Goal: Task Accomplishment & Management: Complete application form

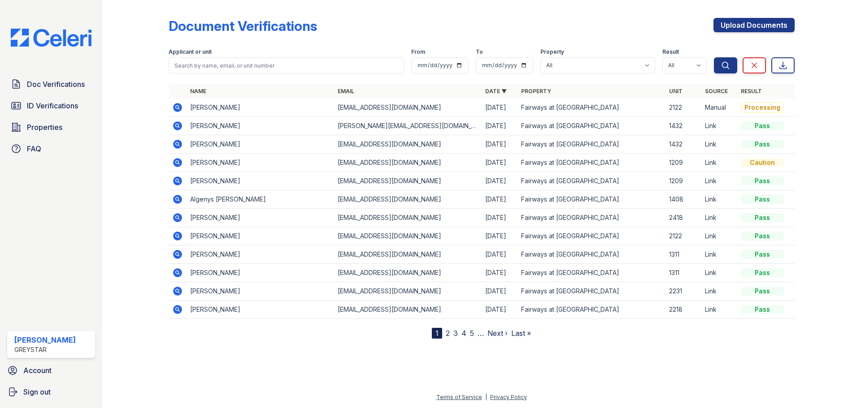
click at [451, 334] on nav "1 2 3 4 5 … Next › Last »" at bounding box center [481, 333] width 99 height 11
click at [448, 332] on link "2" at bounding box center [448, 333] width 4 height 9
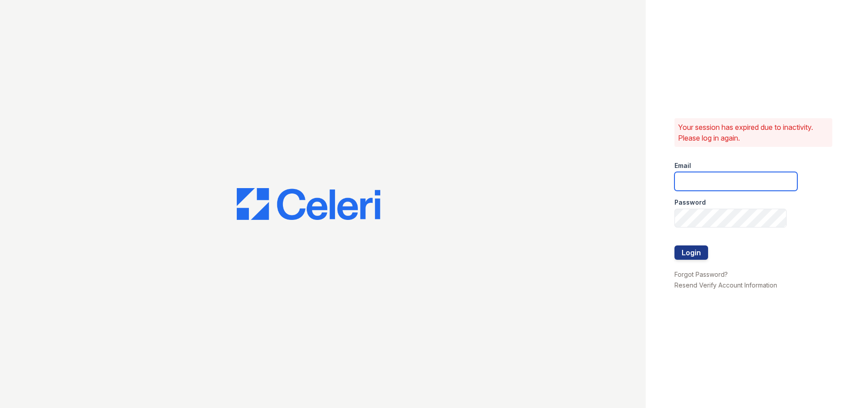
click at [722, 176] on input "email" at bounding box center [735, 181] width 123 height 19
type input "[EMAIL_ADDRESS][DOMAIN_NAME]"
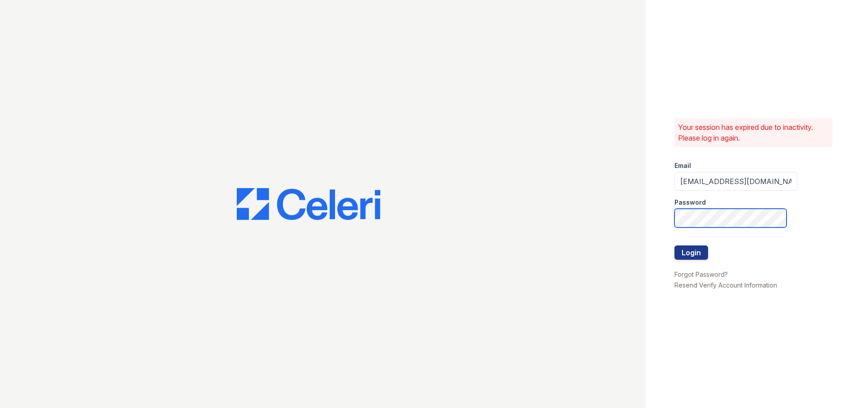
click at [674, 246] on button "Login" at bounding box center [691, 253] width 34 height 14
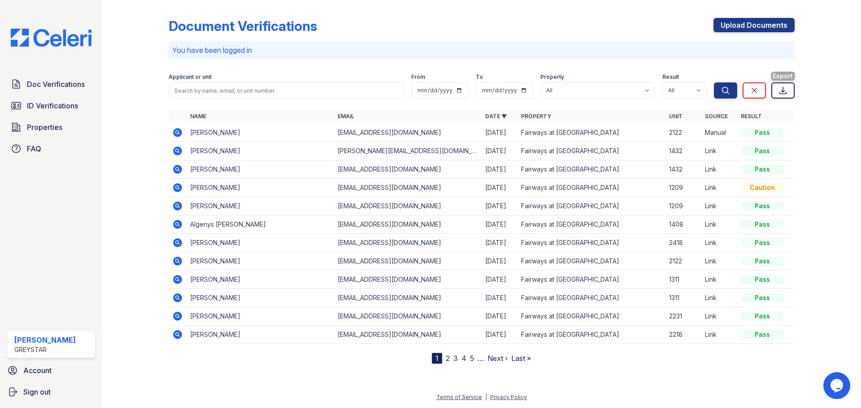
click at [788, 90] on link "Export" at bounding box center [782, 90] width 23 height 16
click at [763, 29] on link "Upload Documents" at bounding box center [753, 25] width 81 height 14
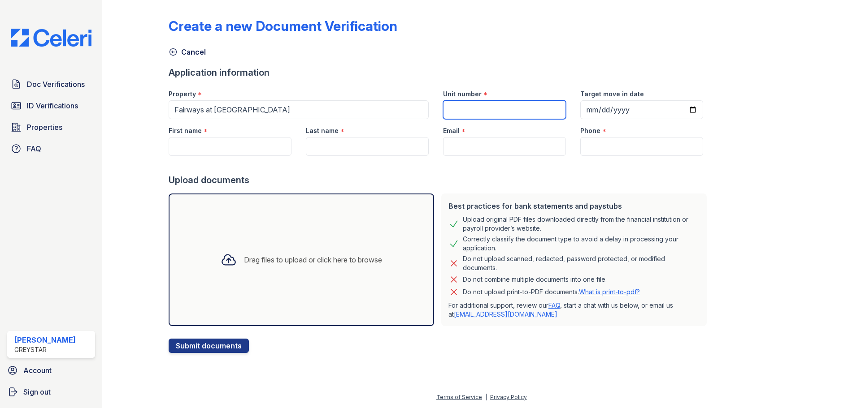
click at [479, 110] on input "Unit number" at bounding box center [504, 109] width 123 height 19
type input "2326"
click at [253, 145] on input "First name" at bounding box center [230, 146] width 123 height 19
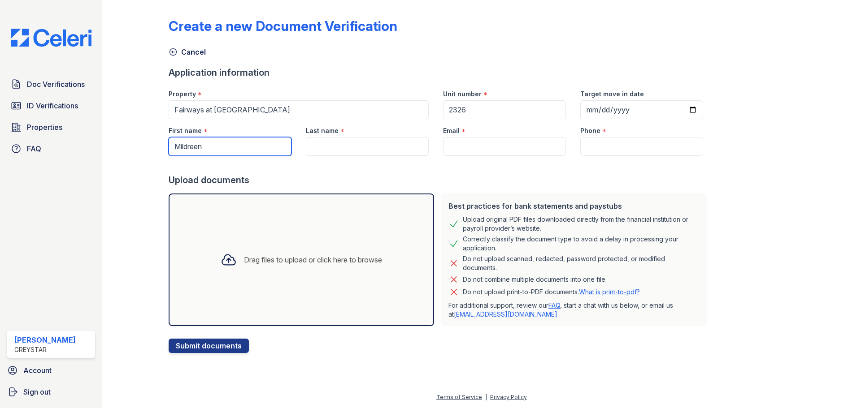
type input "Mildreen"
click at [313, 147] on input "Last name" at bounding box center [367, 146] width 123 height 19
click at [485, 149] on input "Email" at bounding box center [504, 146] width 123 height 19
paste input "[EMAIL_ADDRESS][PERSON_NAME][DOMAIN_NAME]"
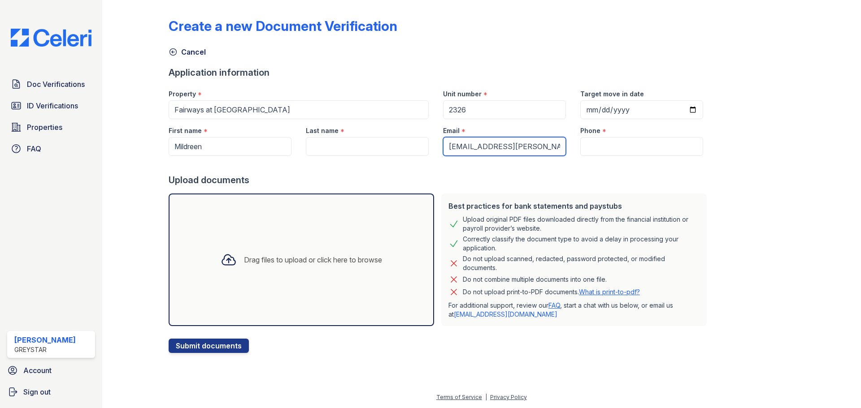
type input "[EMAIL_ADDRESS][PERSON_NAME][DOMAIN_NAME]"
click at [361, 143] on input "Last name" at bounding box center [367, 146] width 123 height 19
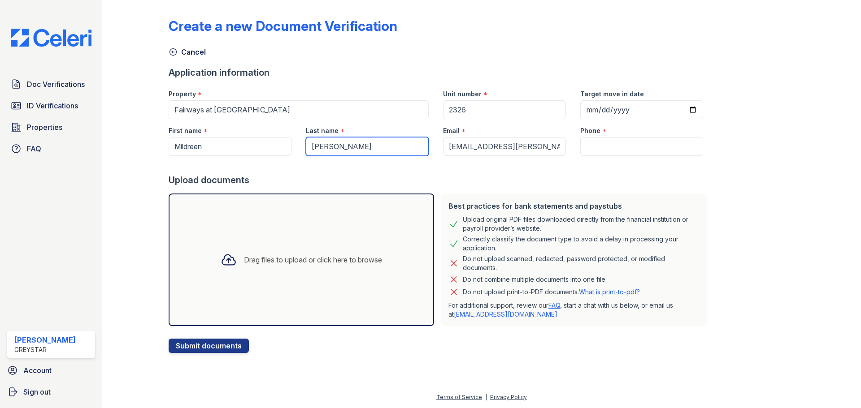
type input "[PERSON_NAME]"
click at [580, 147] on input "Phone" at bounding box center [641, 146] width 123 height 19
paste input "[PHONE_NUMBER]"
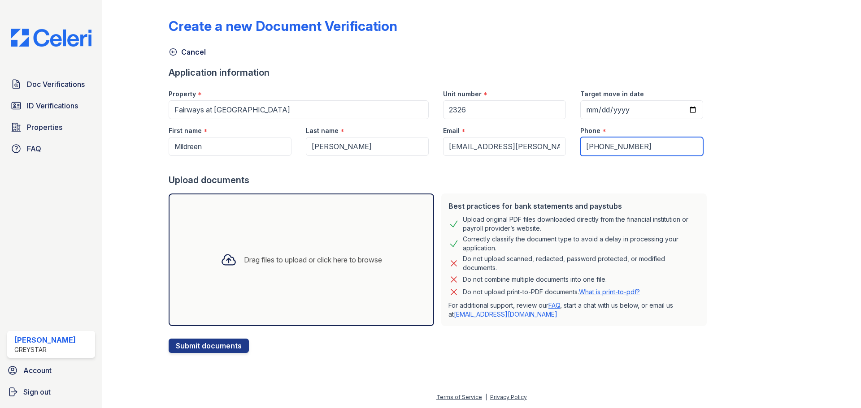
type input "[PHONE_NUMBER]"
click at [759, 163] on div "Create a new Document Verification Cancel Application information Property * Fa…" at bounding box center [482, 179] width 626 height 350
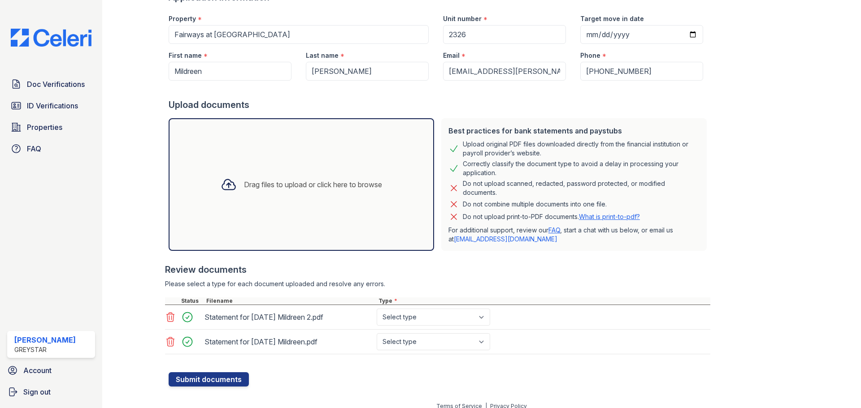
scroll to position [84, 0]
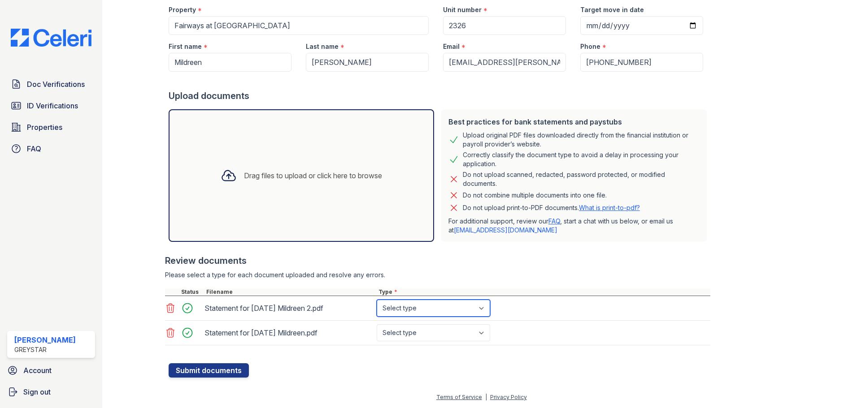
click at [421, 312] on select "Select type Paystub Bank Statement Offer Letter Tax Documents Benefit Award Let…" at bounding box center [433, 308] width 113 height 17
select select "paystub"
click at [377, 300] on select "Select type Paystub Bank Statement Offer Letter Tax Documents Benefit Award Let…" at bounding box center [433, 308] width 113 height 17
click at [420, 334] on select "Select type Paystub Bank Statement Offer Letter Tax Documents Benefit Award Let…" at bounding box center [433, 333] width 113 height 17
select select "paystub"
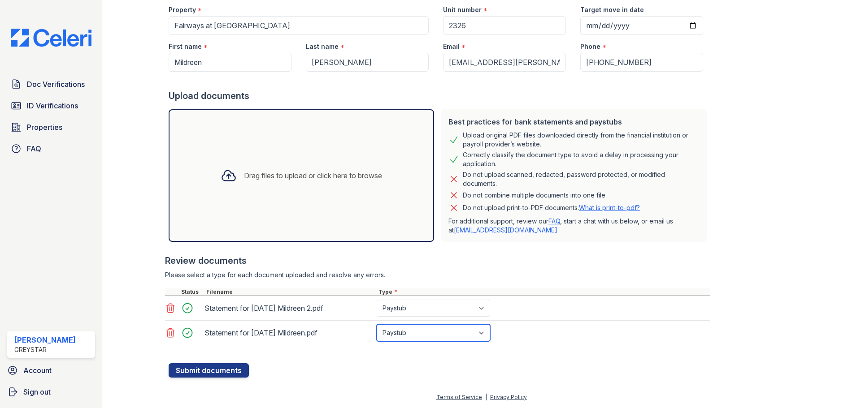
click at [377, 325] on select "Select type Paystub Bank Statement Offer Letter Tax Documents Benefit Award Let…" at bounding box center [433, 333] width 113 height 17
click at [543, 367] on form "Application information Property * Fairways at [GEOGRAPHIC_DATA] Unit number * …" at bounding box center [440, 180] width 542 height 396
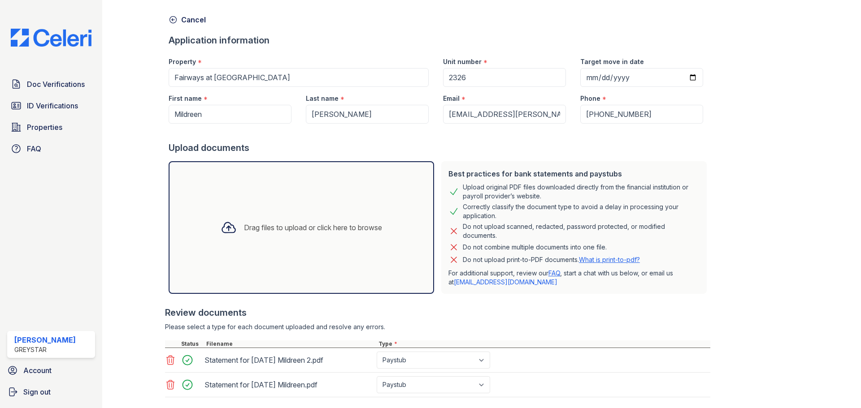
scroll to position [0, 0]
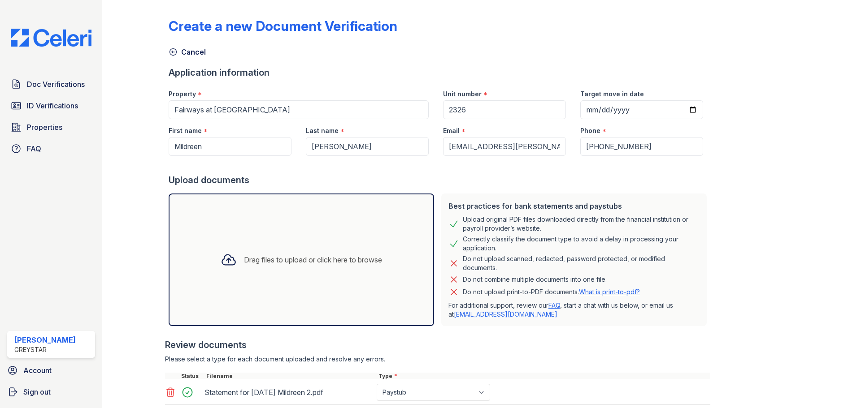
drag, startPoint x: 681, startPoint y: 0, endPoint x: 801, endPoint y: 134, distance: 179.7
click at [802, 136] on div at bounding box center [820, 233] width 52 height 459
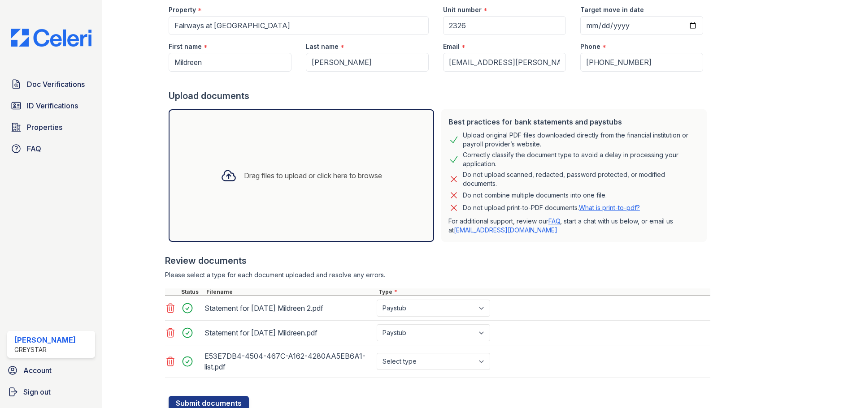
scroll to position [117, 0]
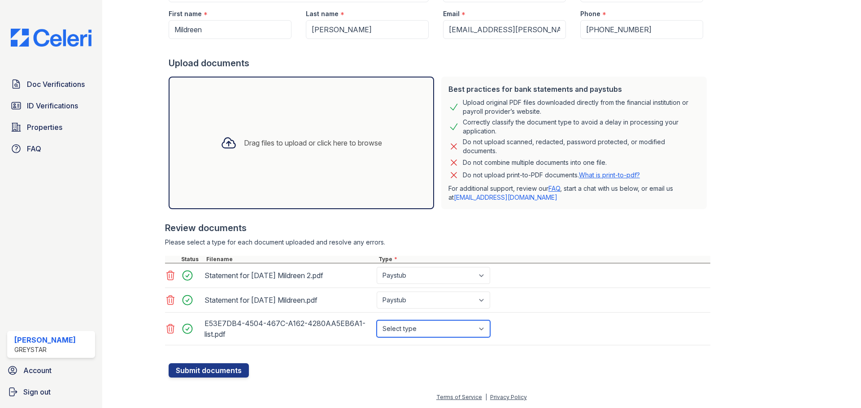
click at [406, 327] on select "Select type Paystub Bank Statement Offer Letter Tax Documents Benefit Award Let…" at bounding box center [433, 329] width 113 height 17
select select "bank_statement"
click at [377, 321] on select "Select type Paystub Bank Statement Offer Letter Tax Documents Benefit Award Let…" at bounding box center [433, 329] width 113 height 17
click at [214, 374] on button "Submit documents" at bounding box center [209, 371] width 80 height 14
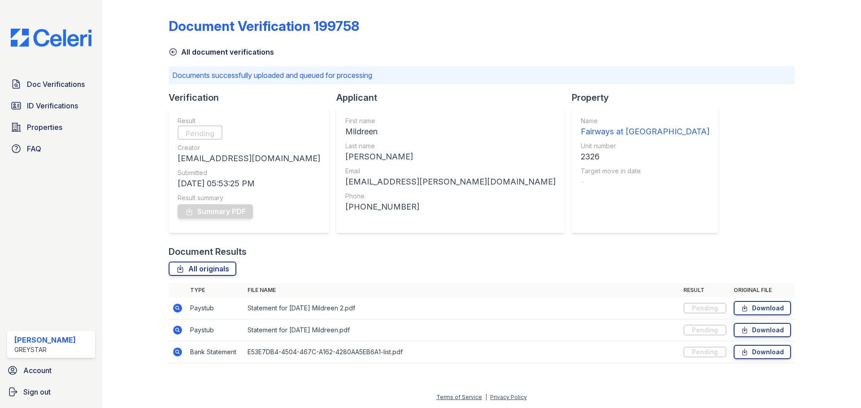
click at [171, 50] on icon at bounding box center [173, 52] width 9 height 9
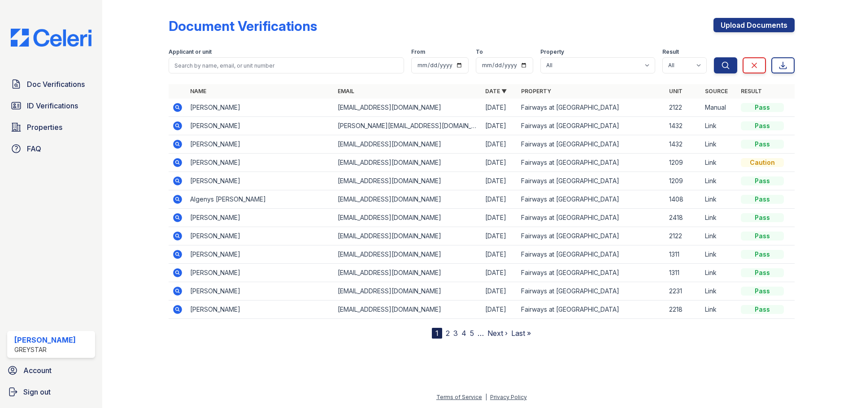
click at [35, 94] on div "Doc Verifications ID Verifications Properties FAQ" at bounding box center [51, 116] width 95 height 82
click at [42, 78] on link "Doc Verifications" at bounding box center [51, 84] width 88 height 18
